Goal: Task Accomplishment & Management: Manage account settings

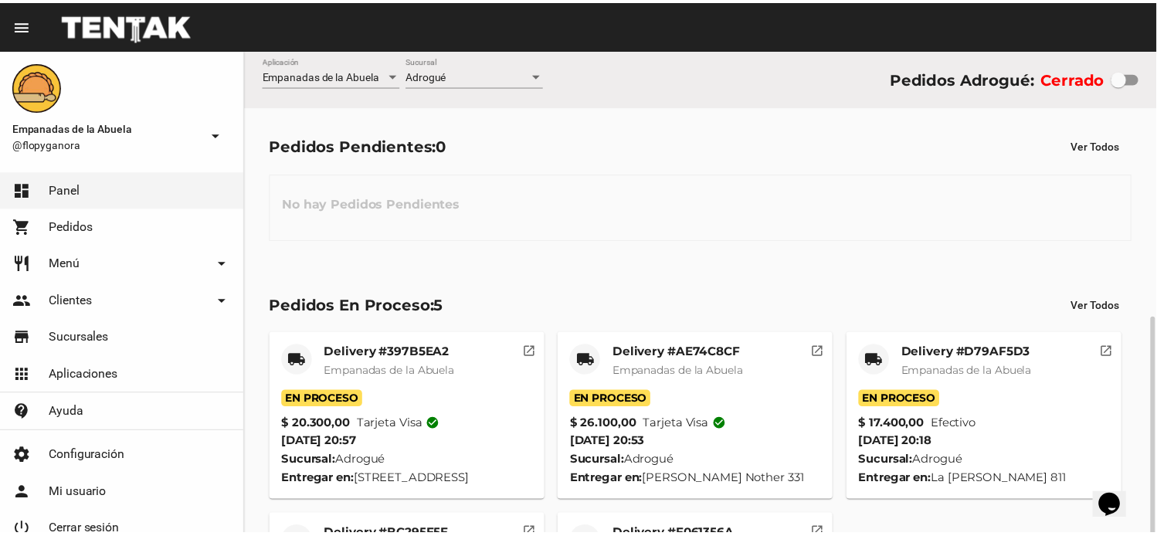
scroll to position [174, 0]
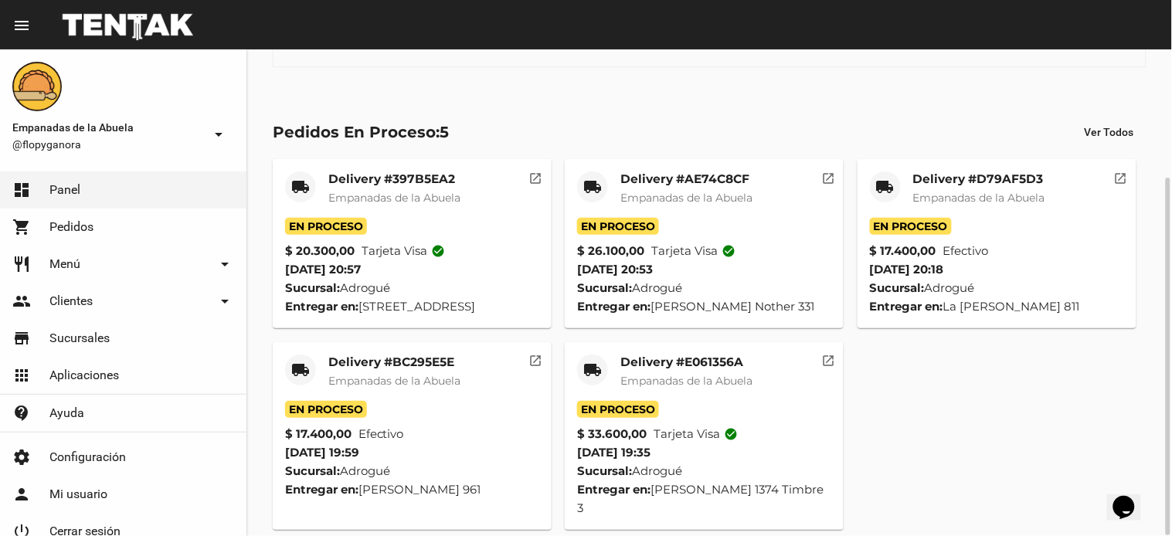
click at [426, 170] on mat-card "local_shipping Delivery #397B5EA2 Empanadas de la Abuela En Proceso $ 20.300,00…" at bounding box center [412, 243] width 279 height 169
click at [426, 171] on mat-card-title "Delivery #397B5EA2" at bounding box center [394, 178] width 132 height 15
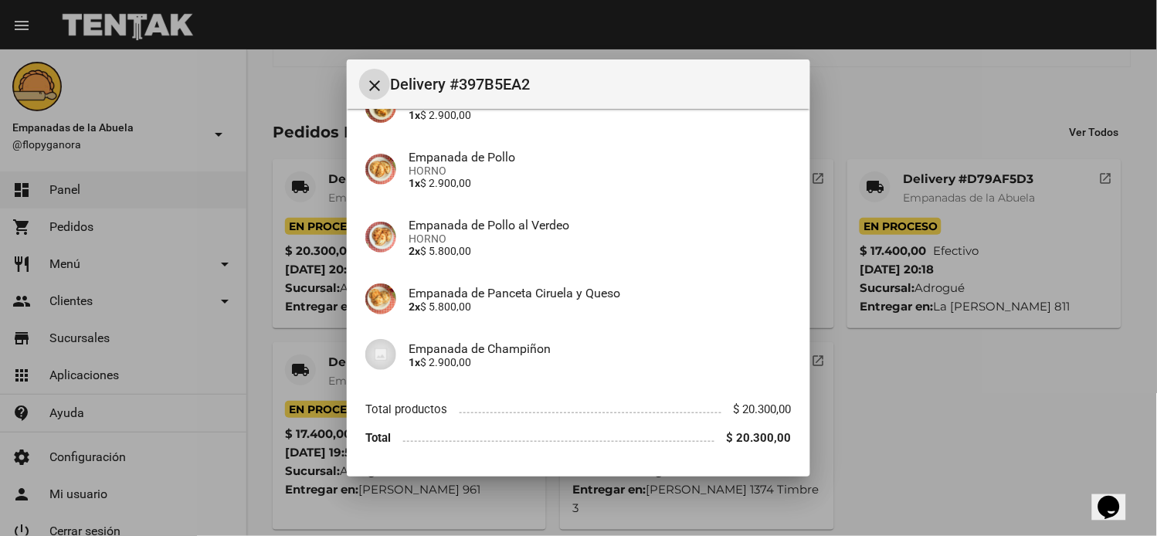
scroll to position [236, 0]
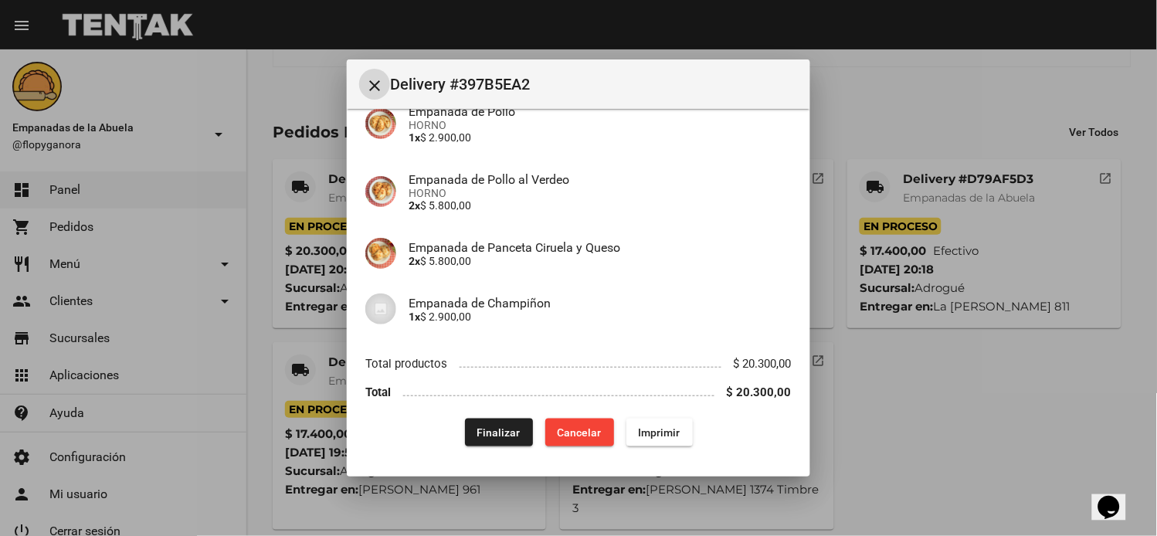
click at [493, 429] on span "Finalizar" at bounding box center [498, 432] width 43 height 12
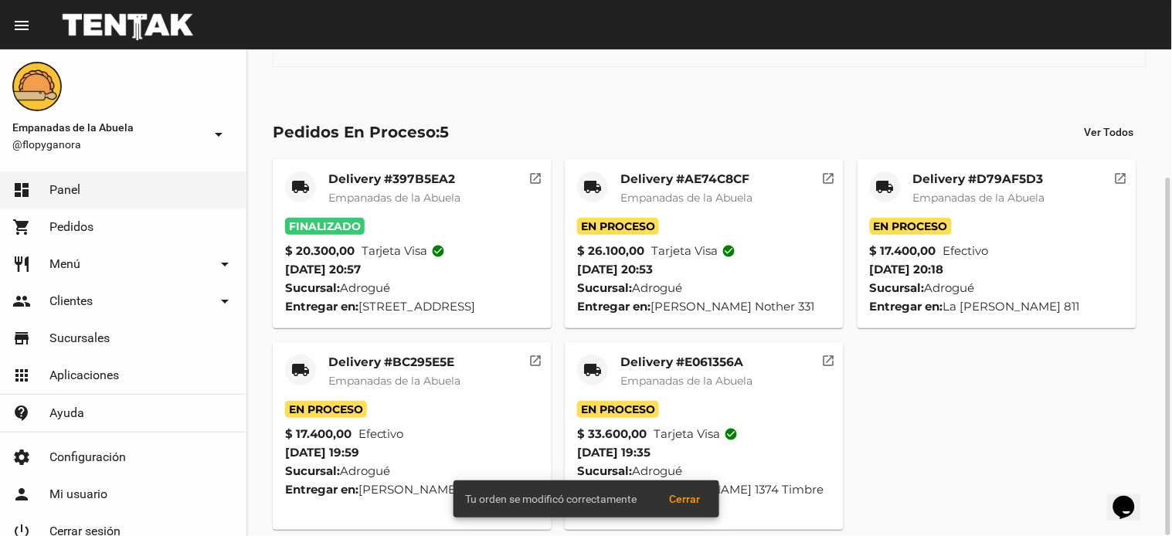
click at [646, 175] on mat-card-title "Delivery #AE74C8CF" at bounding box center [686, 178] width 132 height 15
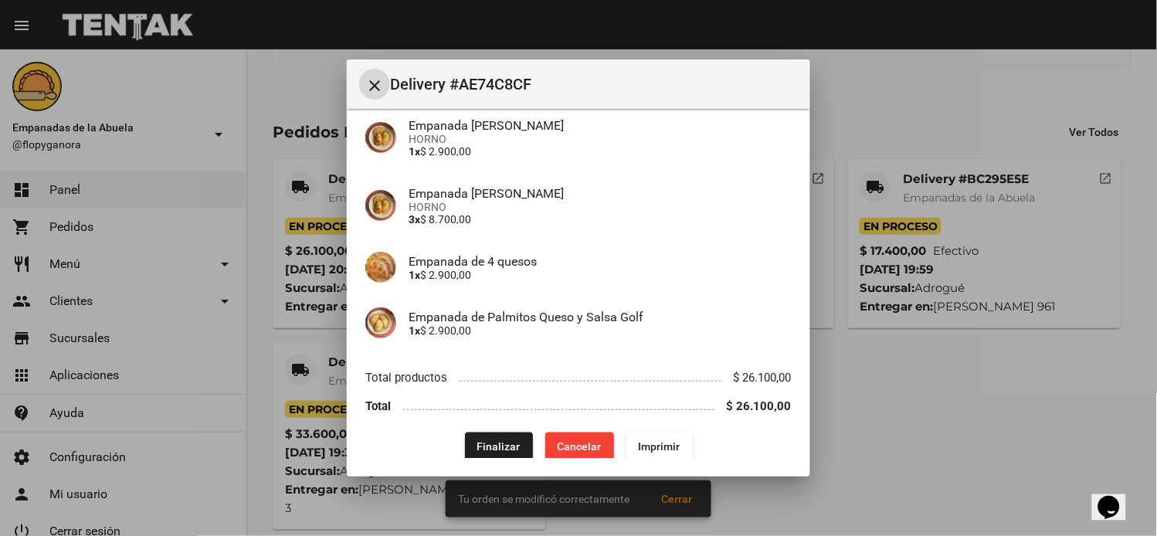
scroll to position [205, 0]
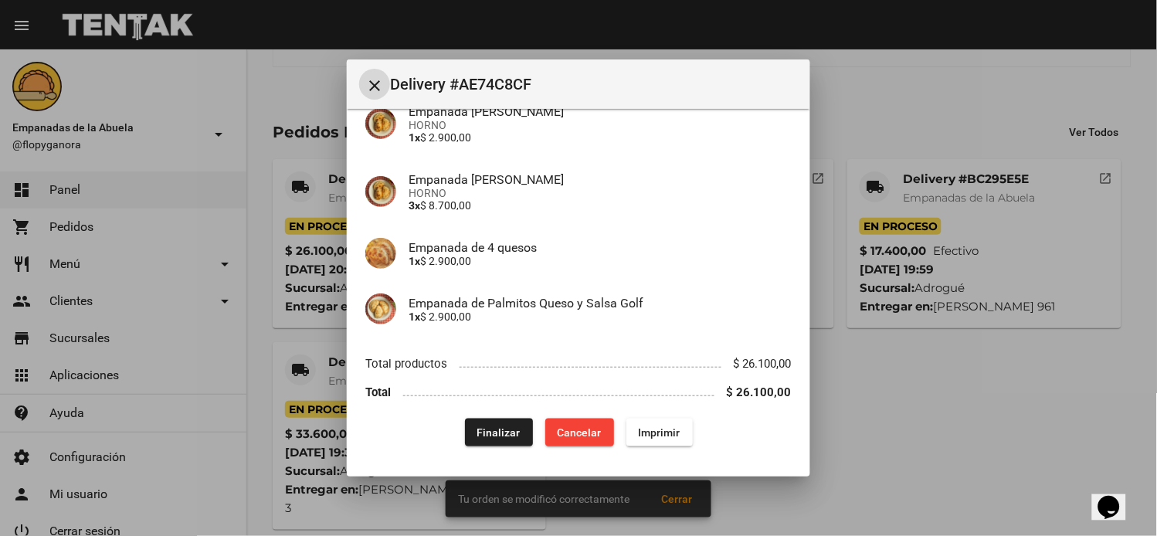
drag, startPoint x: 491, startPoint y: 434, endPoint x: 511, endPoint y: 429, distance: 19.9
click at [491, 435] on span "Finalizar" at bounding box center [498, 432] width 43 height 12
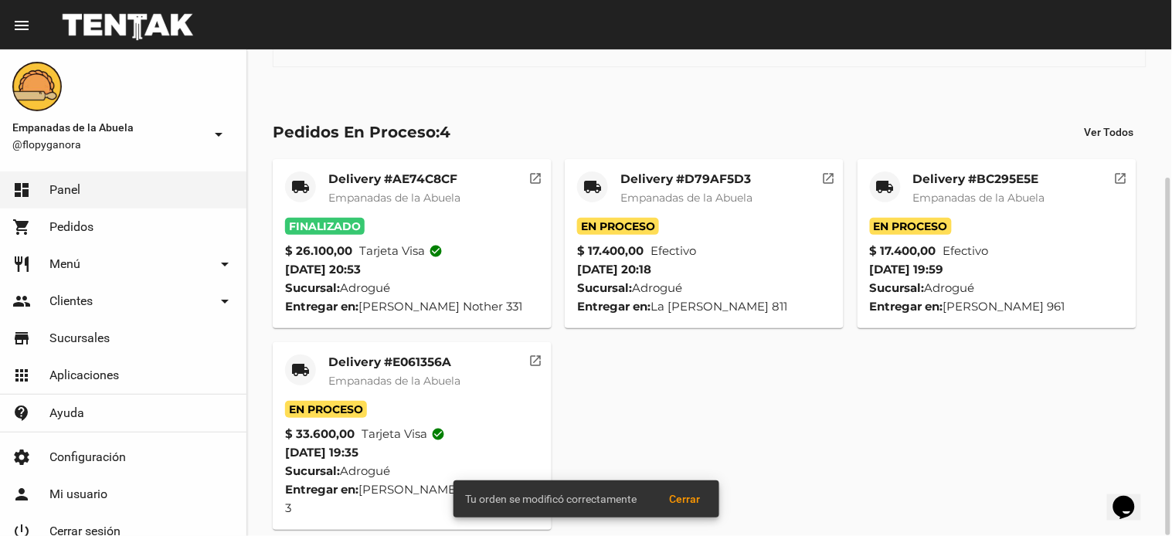
click at [703, 174] on mat-card-title "Delivery #D79AF5D3" at bounding box center [686, 178] width 132 height 15
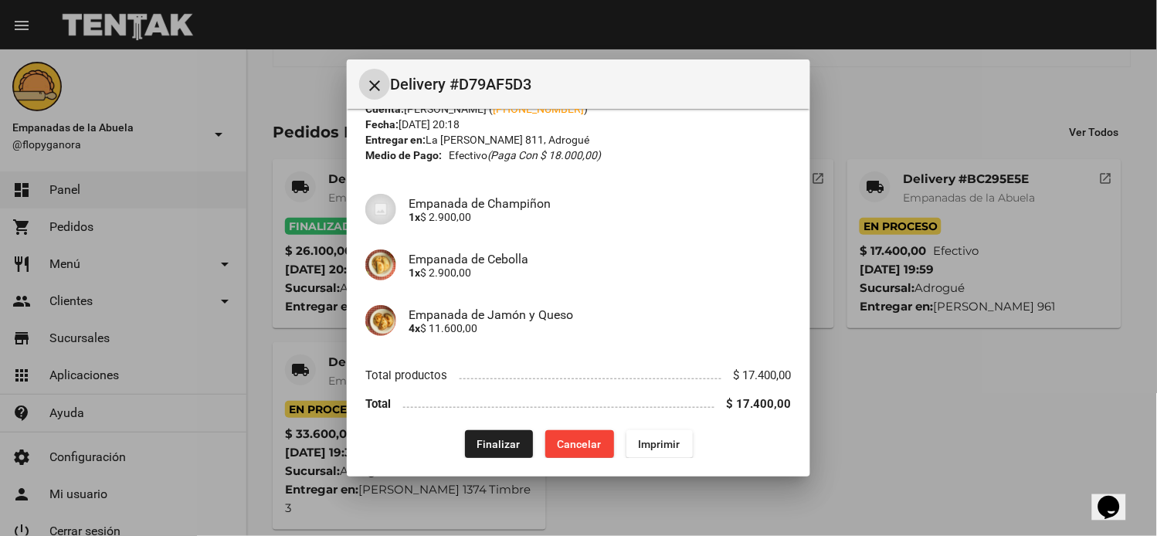
scroll to position [70, 0]
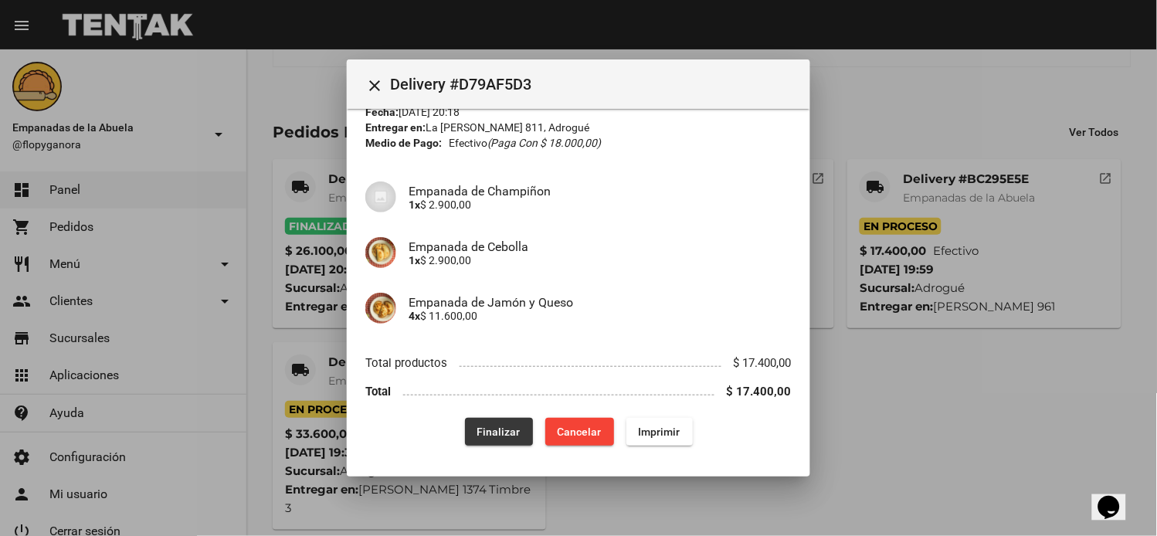
click at [495, 436] on span "Finalizar" at bounding box center [498, 432] width 43 height 12
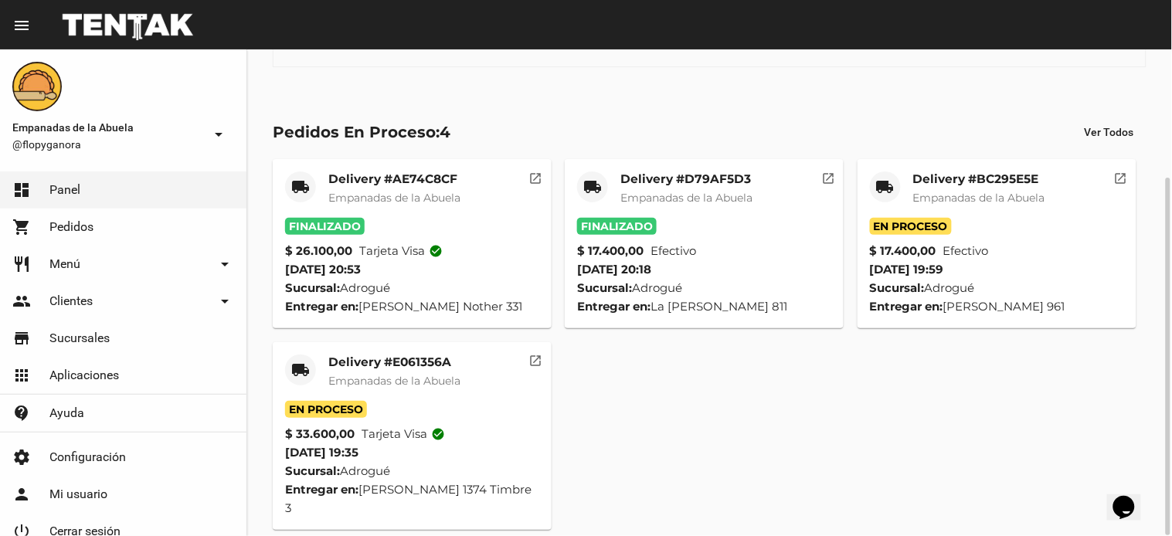
click at [952, 178] on mat-card-title "Delivery #BC295E5E" at bounding box center [979, 178] width 132 height 15
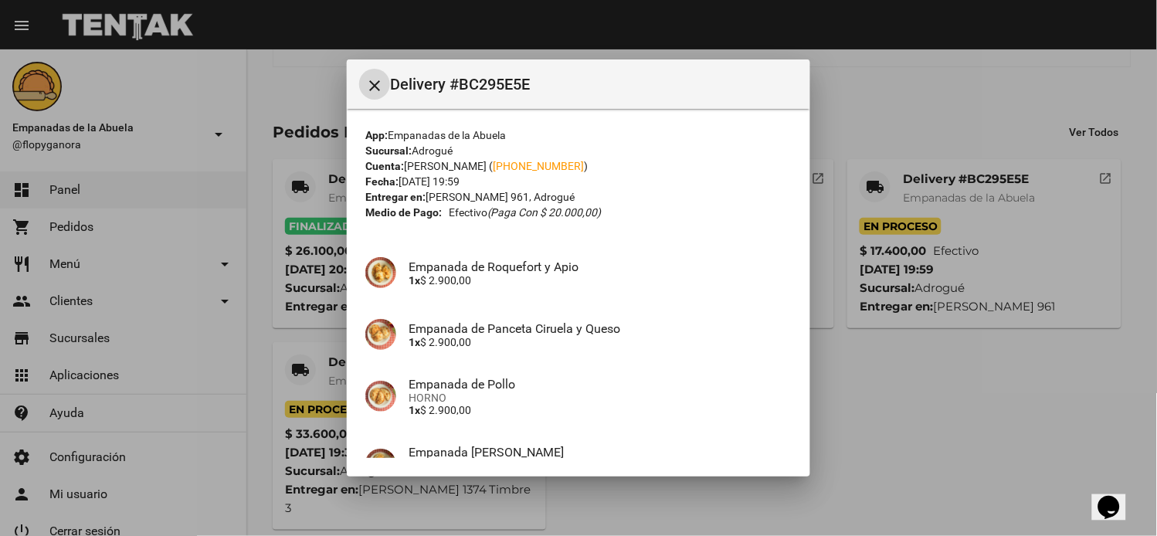
scroll to position [273, 0]
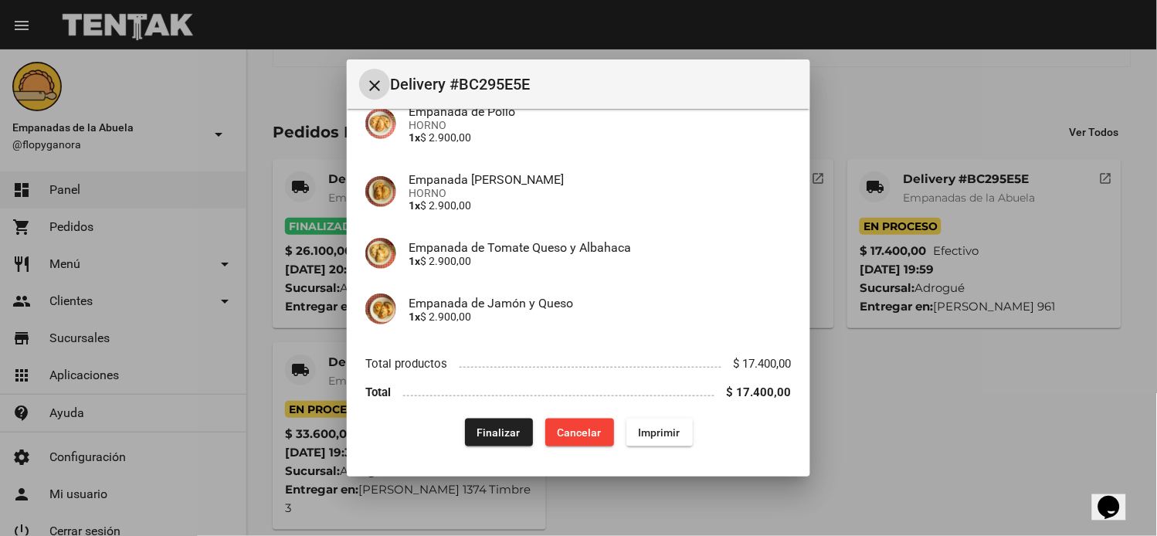
click at [498, 428] on span "Finalizar" at bounding box center [498, 432] width 43 height 12
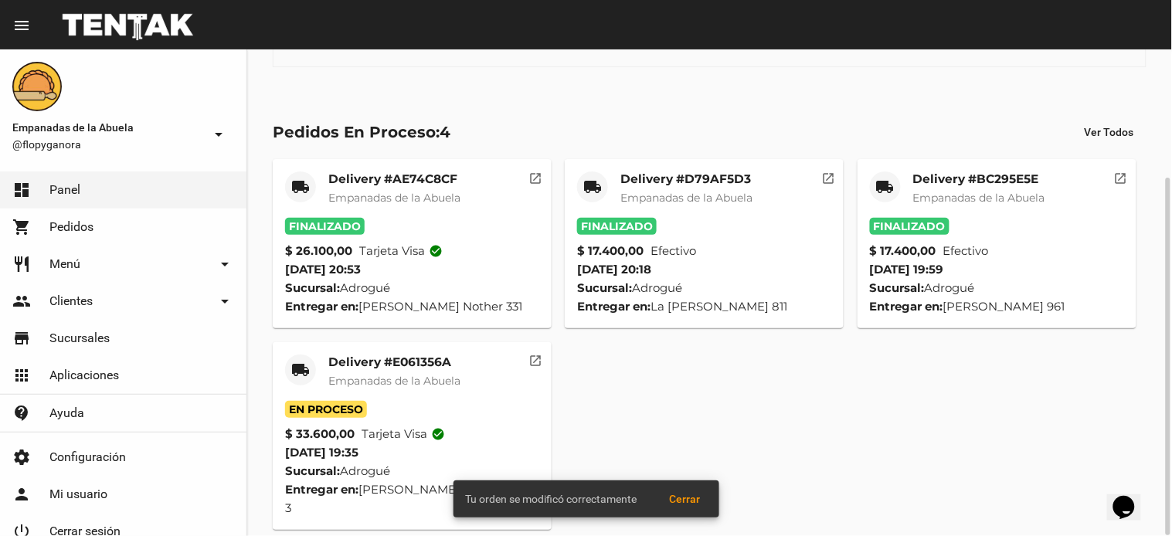
click at [403, 360] on mat-card-title "Delivery #E061356A" at bounding box center [394, 362] width 132 height 15
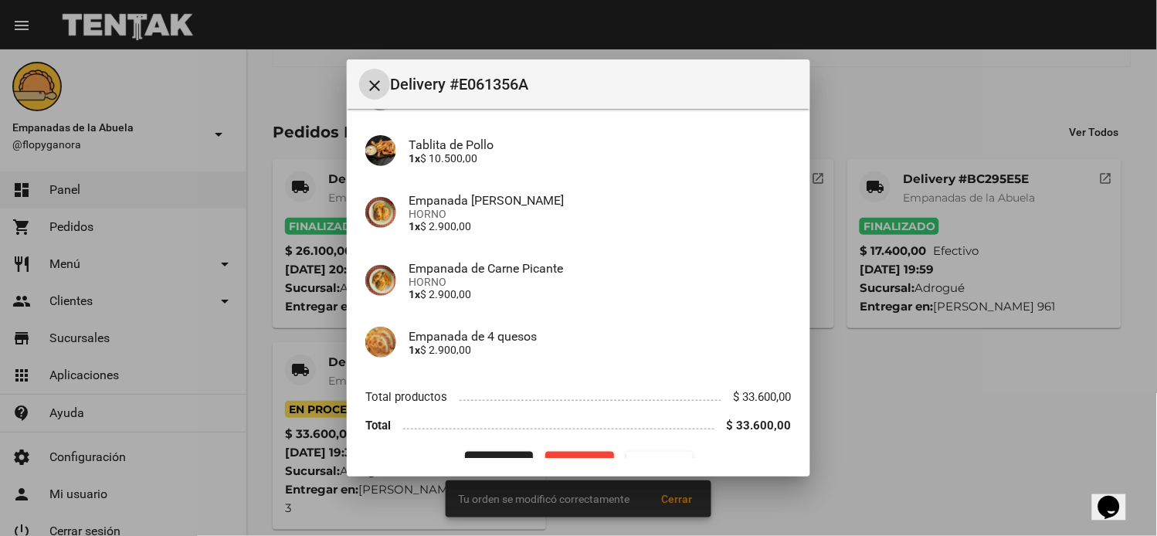
scroll to position [304, 0]
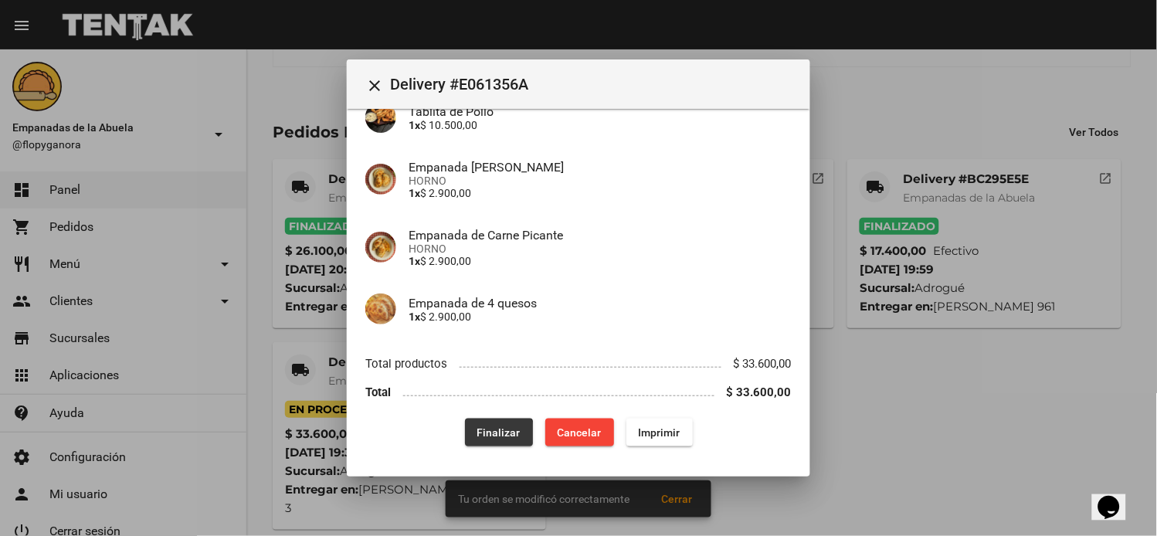
click at [482, 436] on span "Finalizar" at bounding box center [498, 432] width 43 height 12
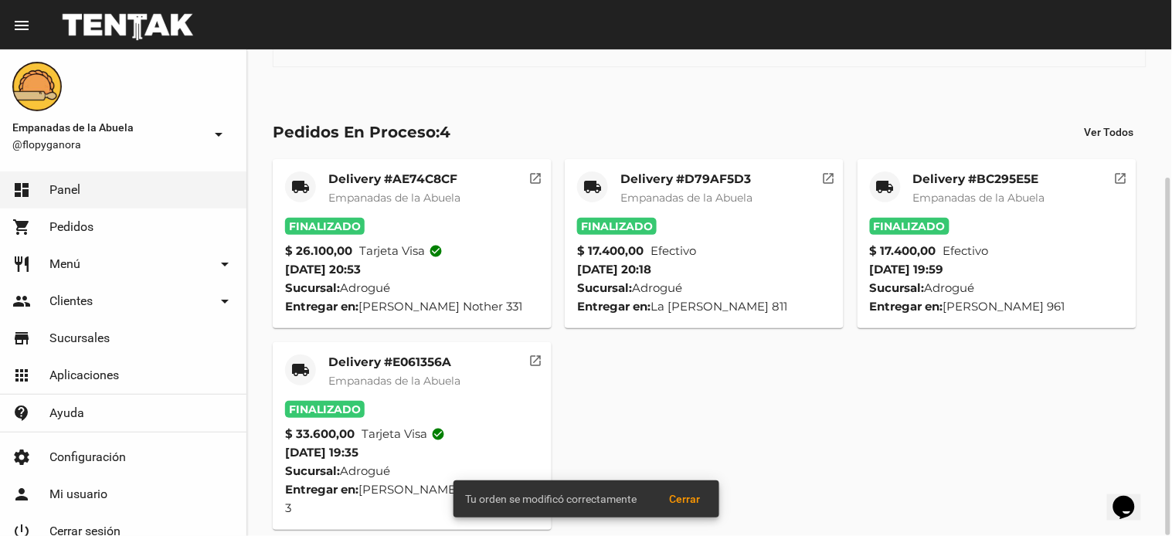
scroll to position [0, 0]
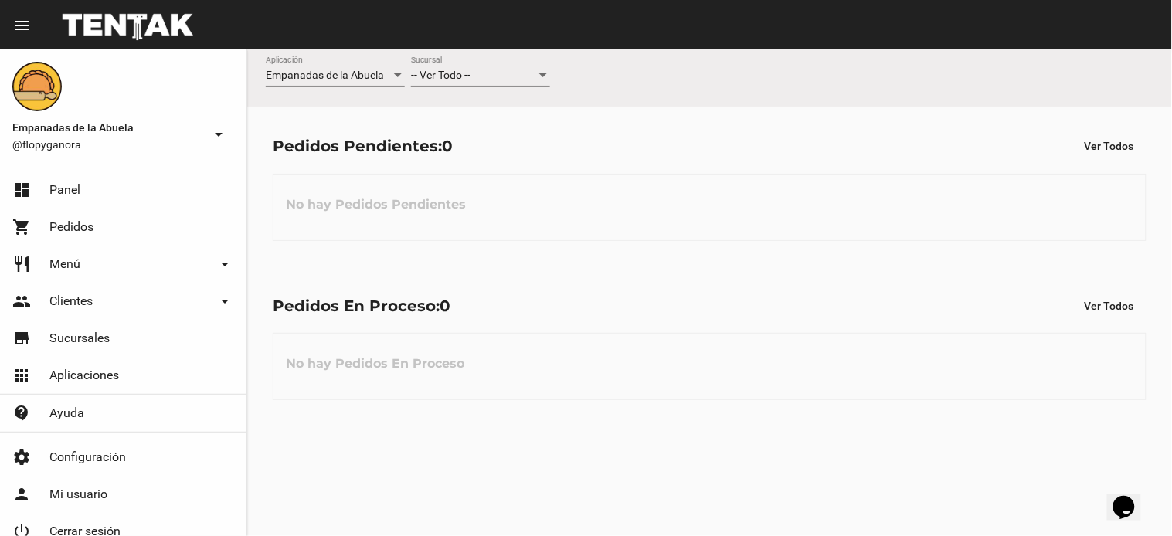
click at [460, 68] on div "-- Ver Todo -- Sucursal" at bounding box center [480, 71] width 139 height 30
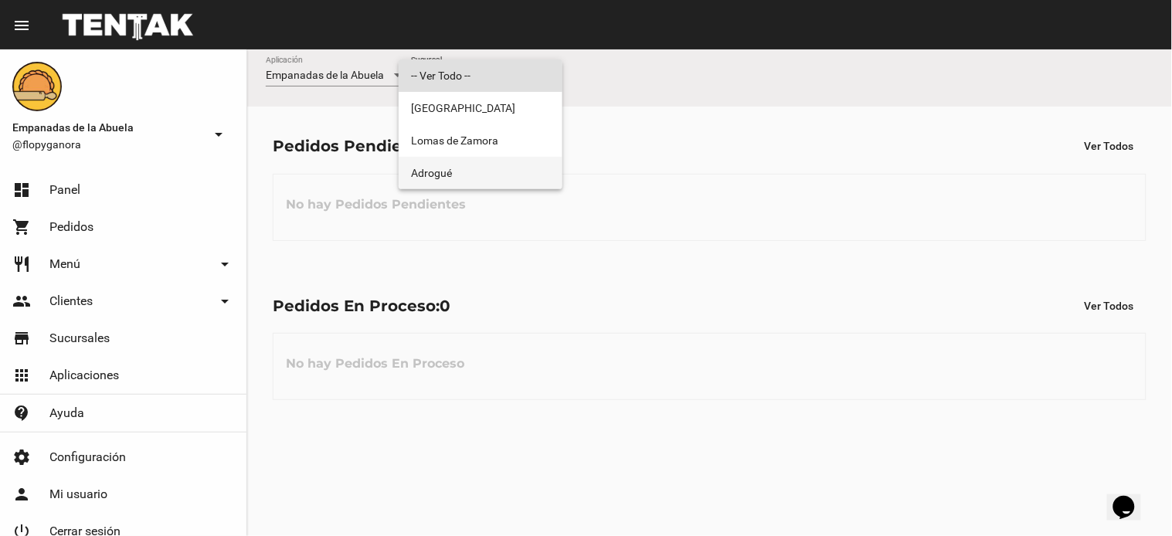
click at [462, 171] on span "Adrogué" at bounding box center [480, 173] width 139 height 32
